Goal: Task Accomplishment & Management: Complete application form

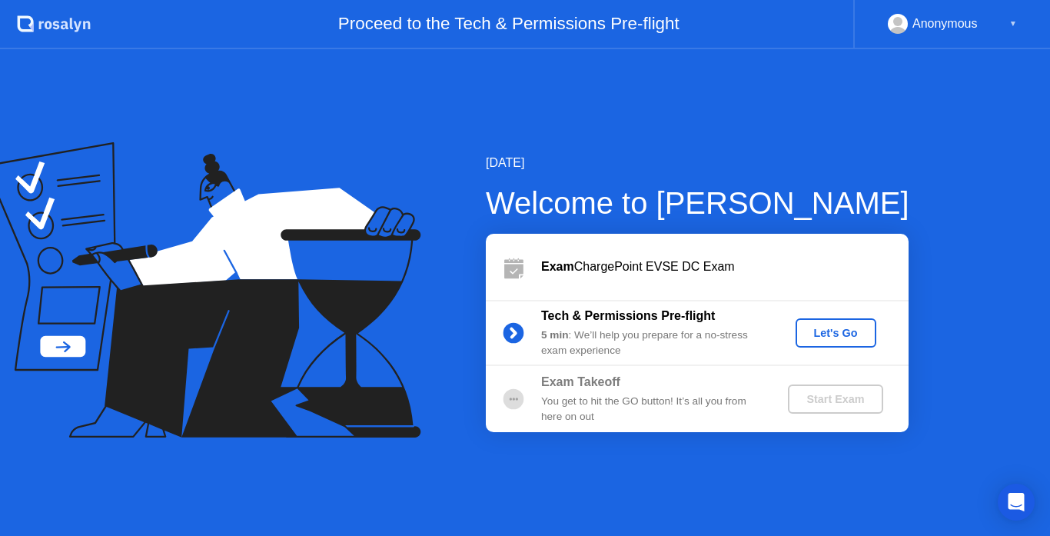
click at [829, 339] on div "Let's Go" at bounding box center [836, 333] width 68 height 12
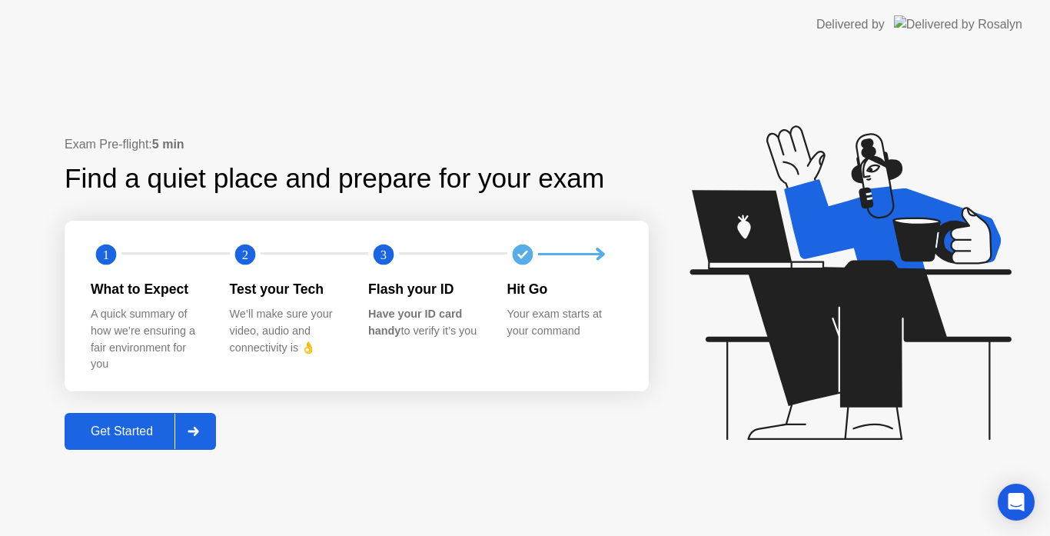
click at [101, 430] on div "Get Started" at bounding box center [121, 431] width 105 height 14
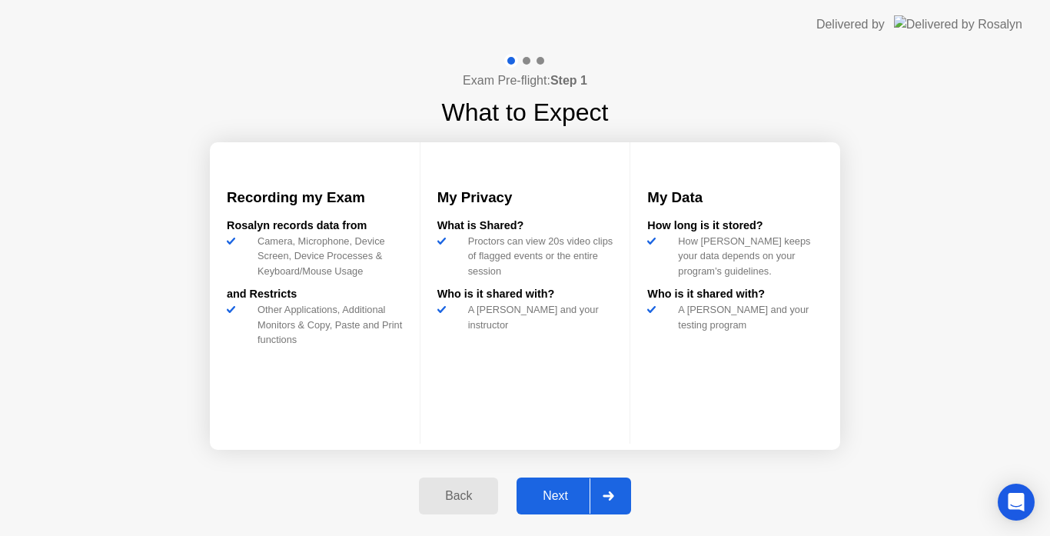
click at [553, 492] on div "Next" at bounding box center [555, 496] width 68 height 14
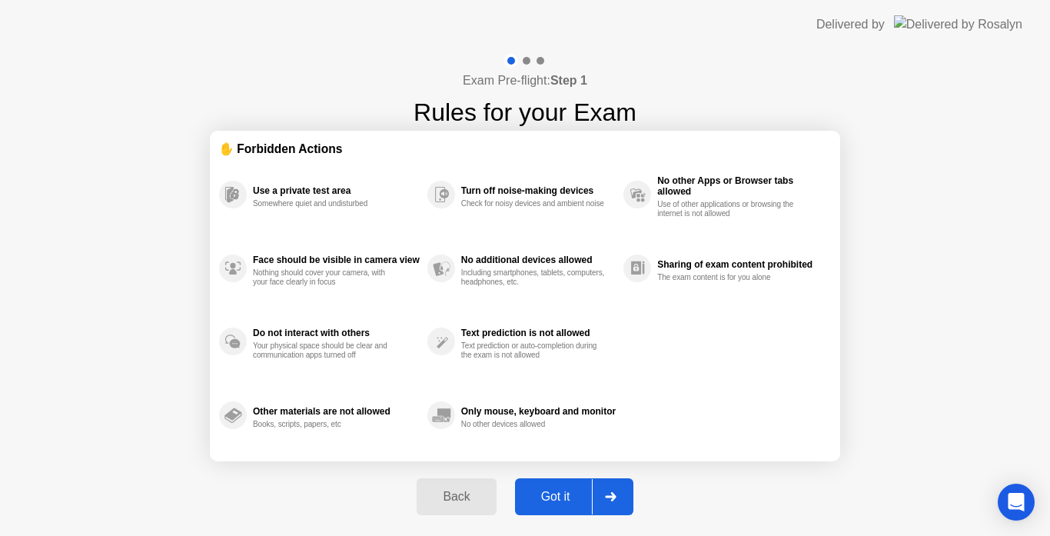
click at [553, 492] on div "Got it" at bounding box center [556, 497] width 72 height 14
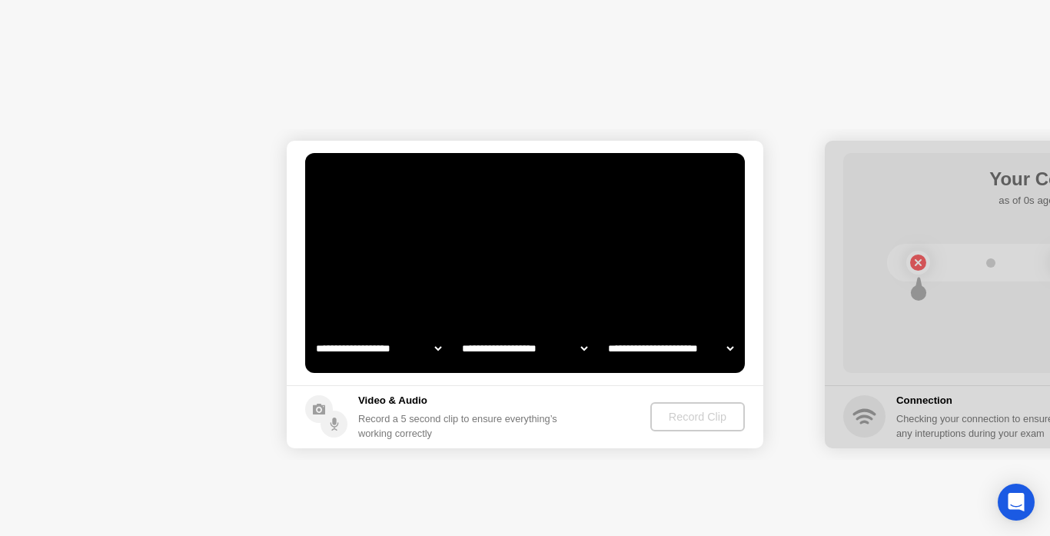
select select "**********"
select select "*******"
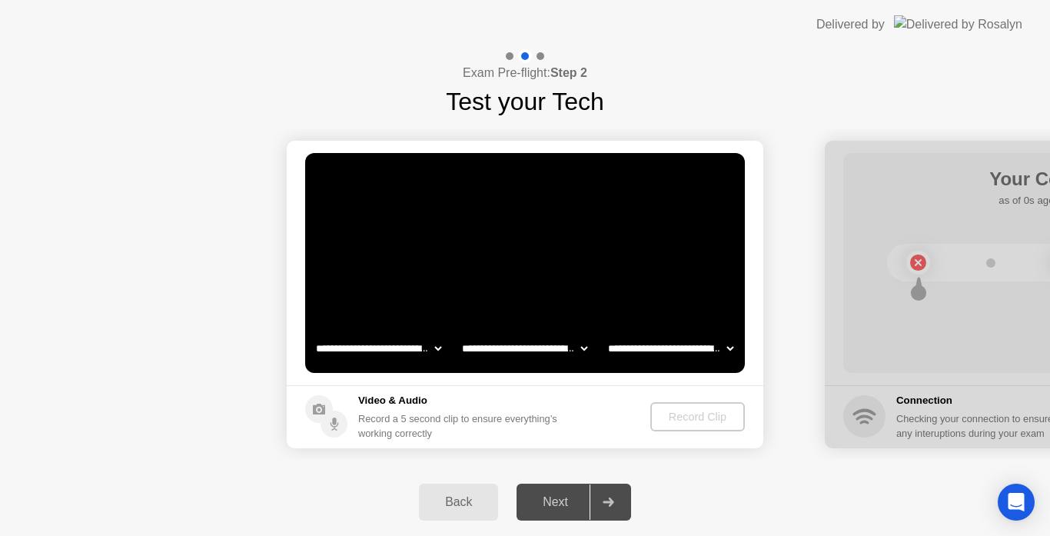
click at [693, 414] on div "Record Clip" at bounding box center [698, 417] width 82 height 12
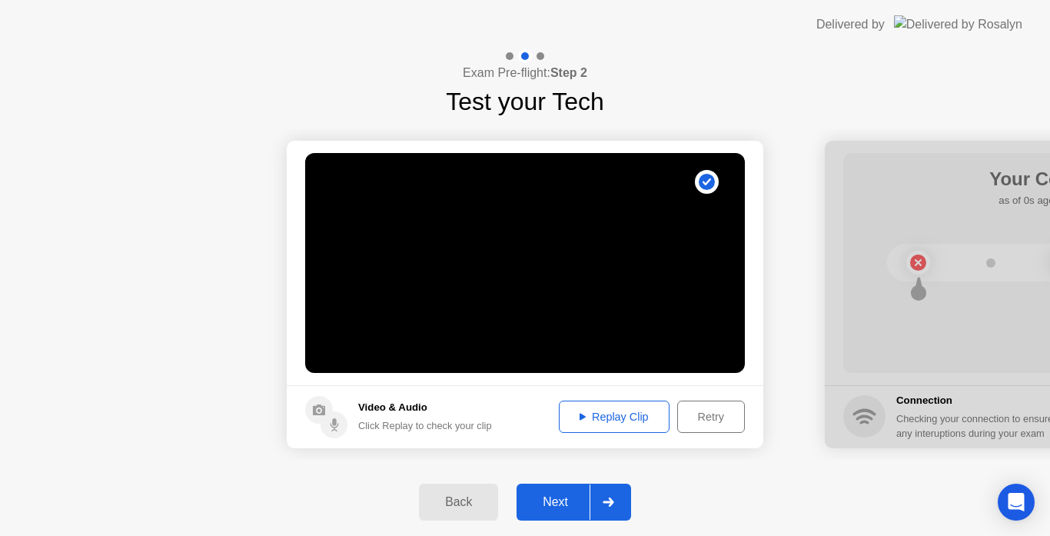
click at [548, 503] on div "Next" at bounding box center [555, 502] width 68 height 14
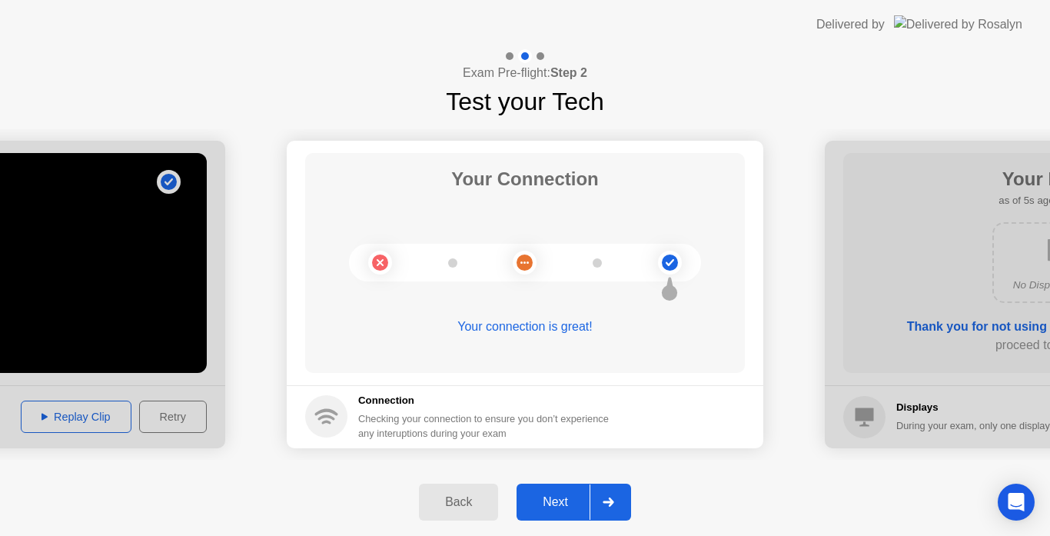
click at [548, 503] on div "Next" at bounding box center [555, 502] width 68 height 14
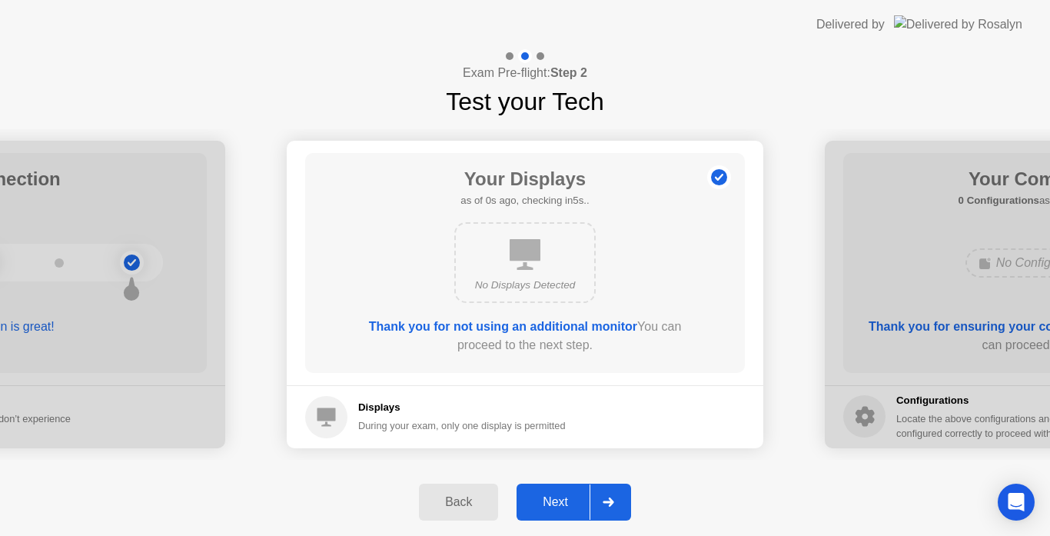
click at [548, 503] on div "Next" at bounding box center [555, 502] width 68 height 14
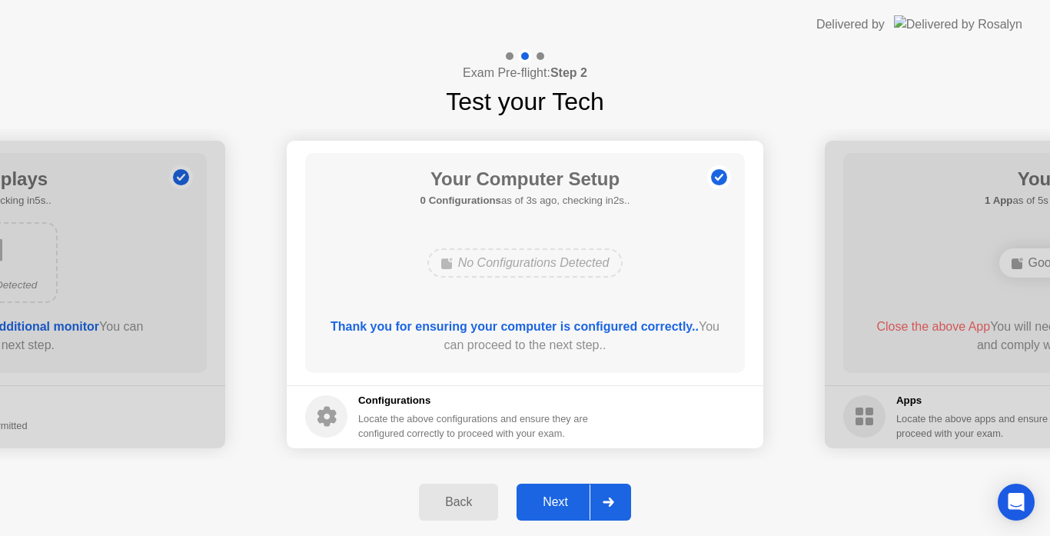
drag, startPoint x: 716, startPoint y: 534, endPoint x: 793, endPoint y: 424, distance: 133.5
click at [564, 497] on div "Next" at bounding box center [555, 502] width 68 height 14
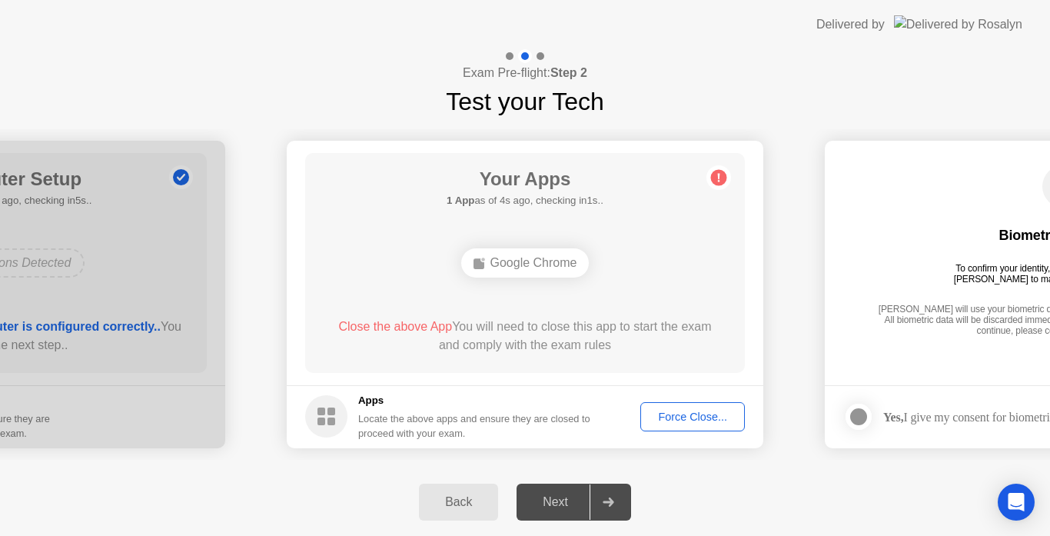
click at [709, 412] on div "Force Close..." at bounding box center [693, 417] width 94 height 12
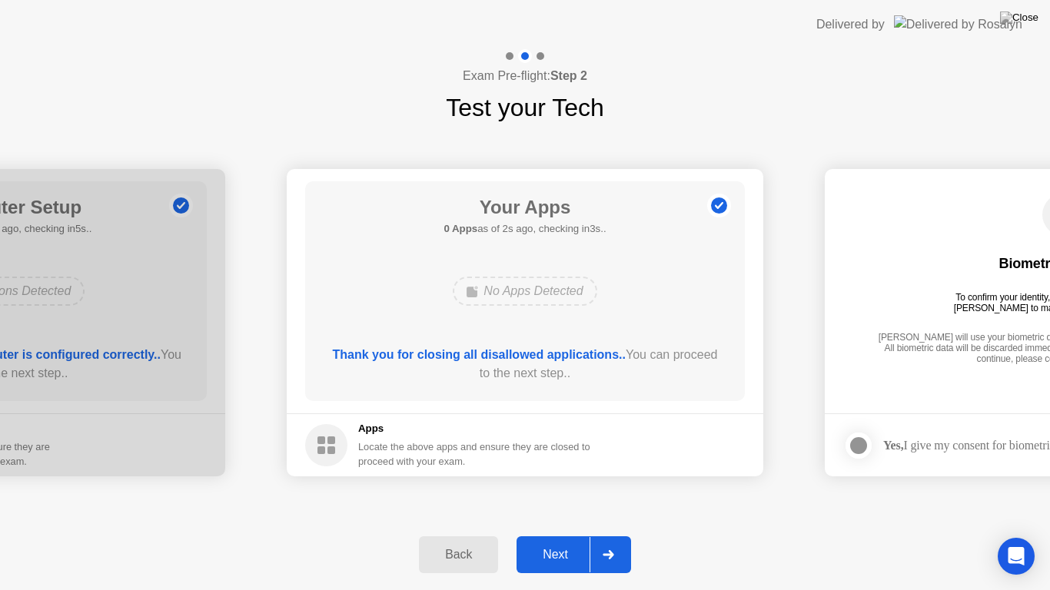
click at [563, 535] on div "Next" at bounding box center [555, 555] width 68 height 14
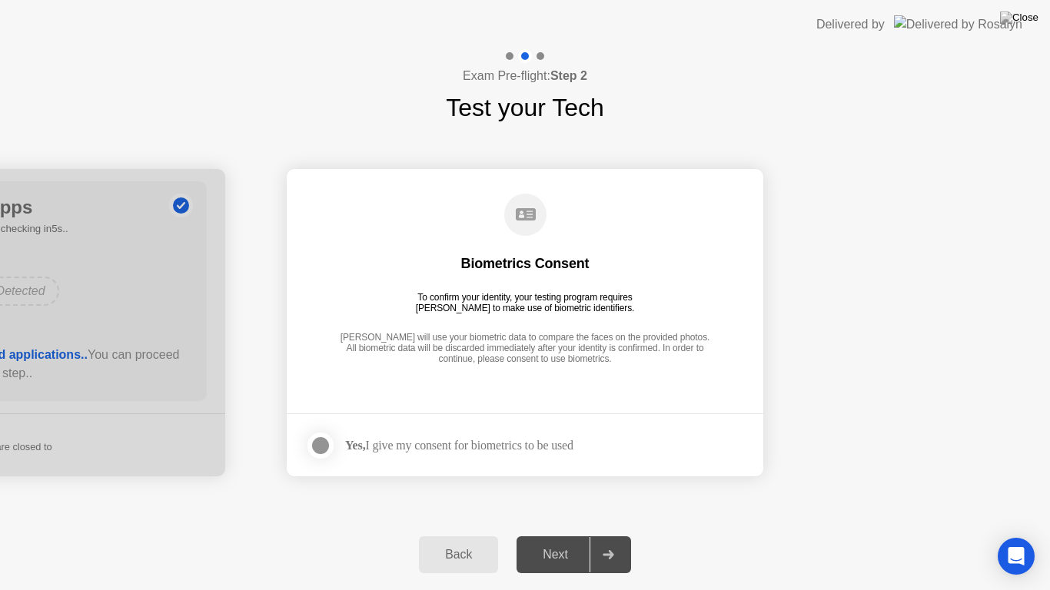
click at [314, 447] on div at bounding box center [320, 446] width 18 height 18
click at [544, 535] on div "Next" at bounding box center [555, 555] width 68 height 14
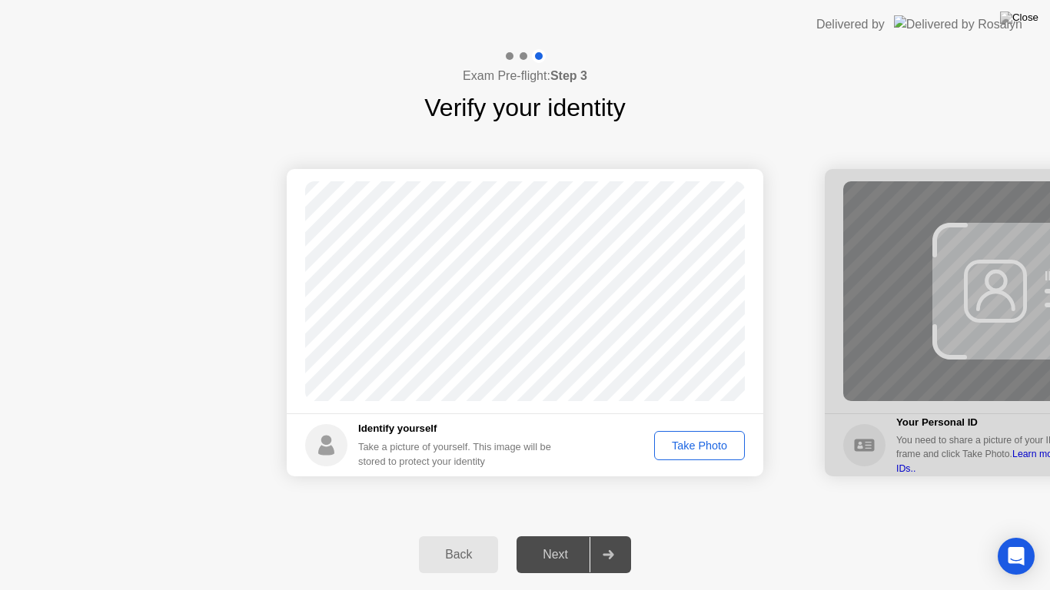
click at [710, 449] on div "Take Photo" at bounding box center [700, 446] width 80 height 12
click at [556, 535] on div "Next" at bounding box center [555, 555] width 68 height 14
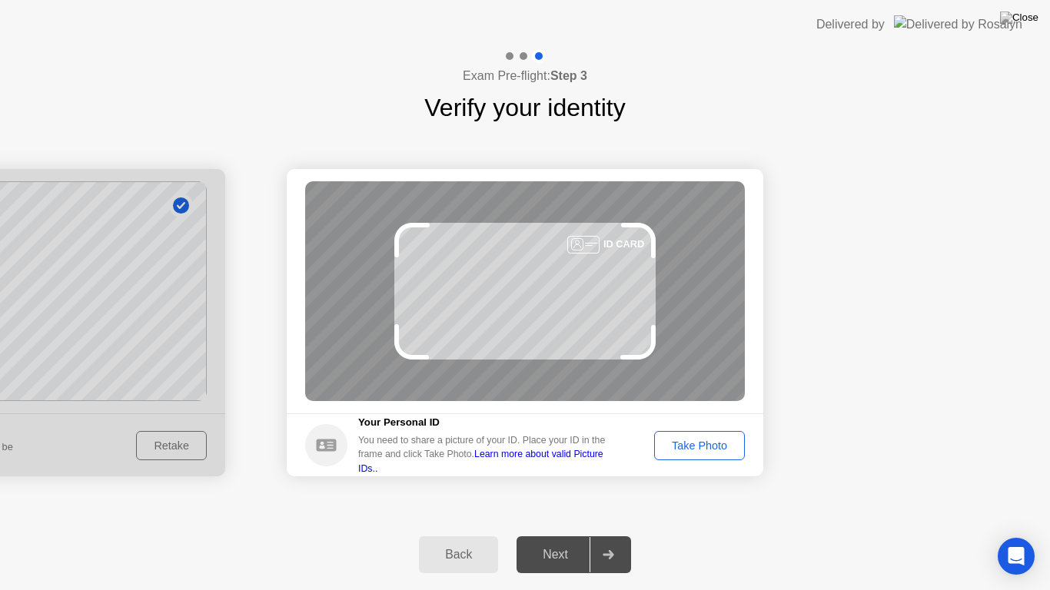
click at [695, 449] on div "Take Photo" at bounding box center [700, 446] width 80 height 12
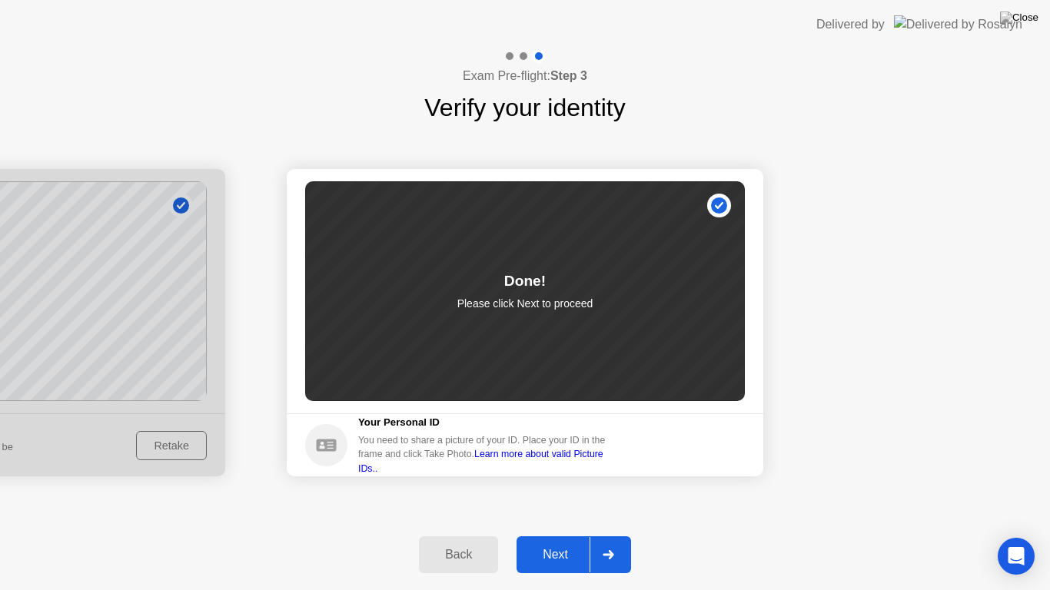
click at [550, 535] on div "Next" at bounding box center [555, 555] width 68 height 14
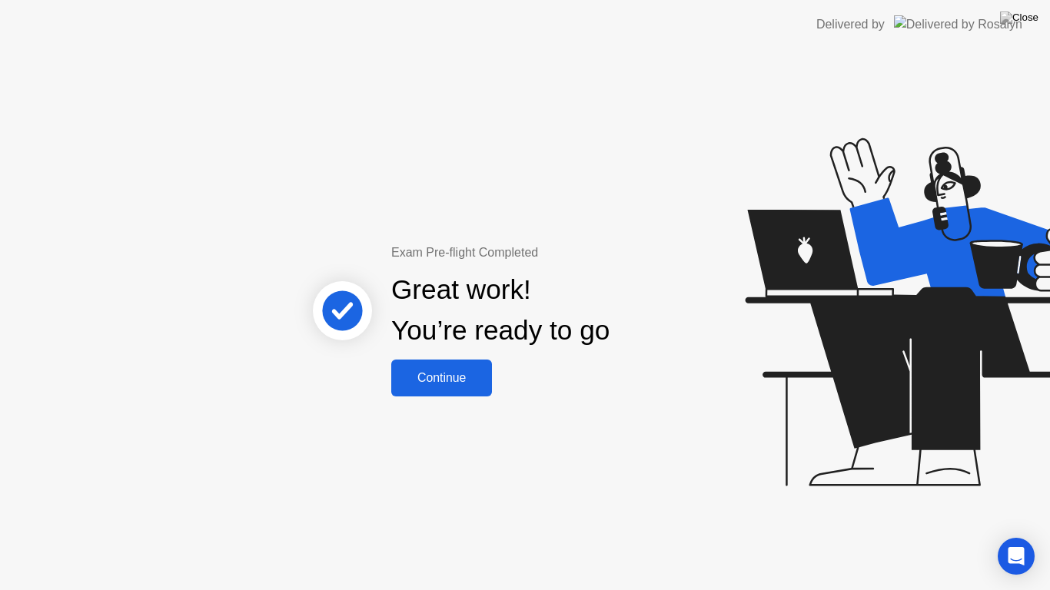
click at [460, 382] on div "Continue" at bounding box center [441, 378] width 91 height 14
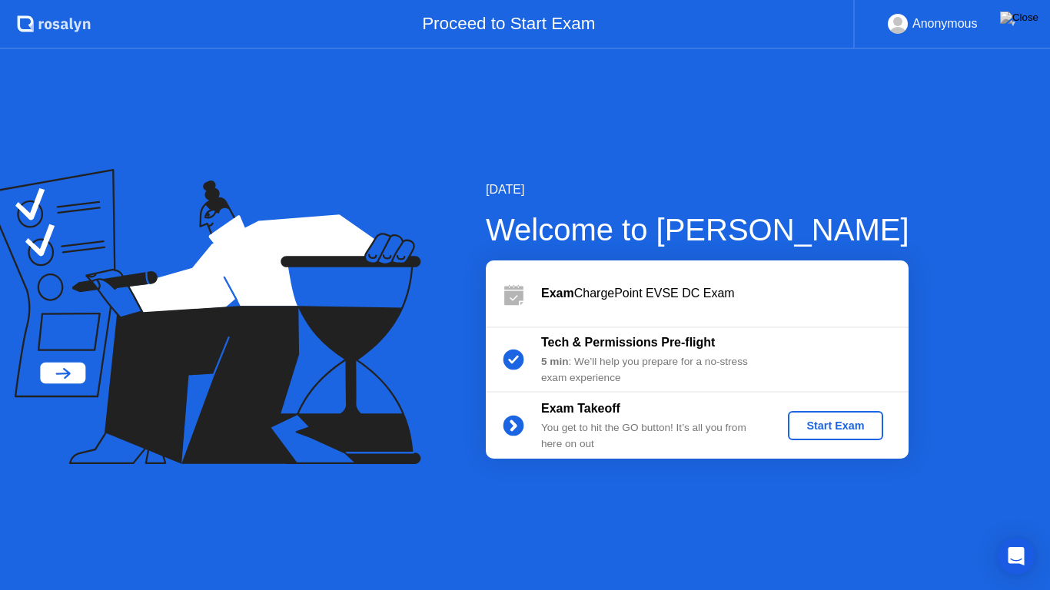
click at [836, 420] on div "Start Exam" at bounding box center [835, 426] width 82 height 12
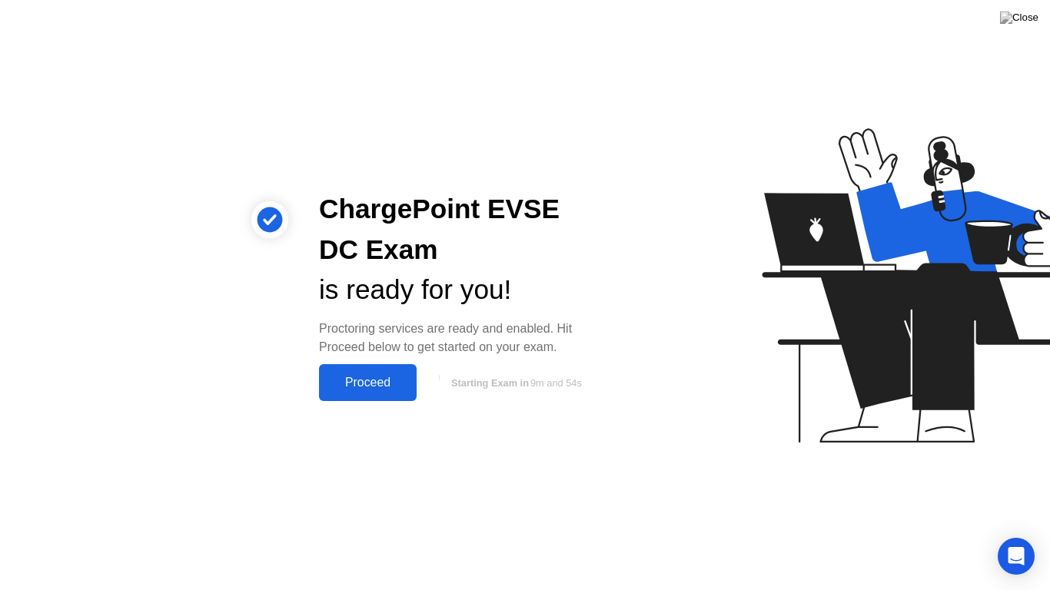
click at [372, 376] on div "Proceed" at bounding box center [368, 383] width 88 height 14
